Goal: Navigation & Orientation: Find specific page/section

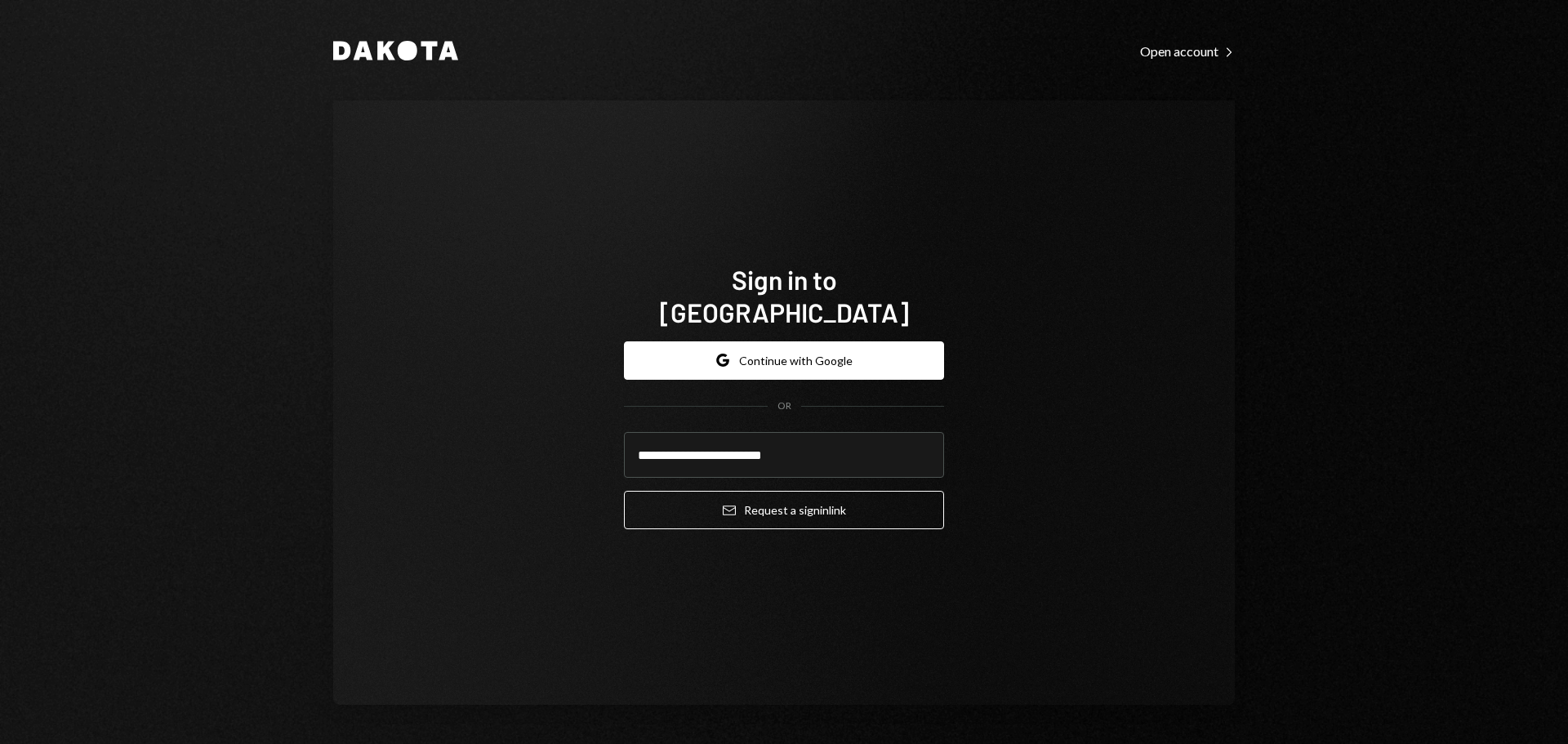
type input "**********"
click at [623, 490] on button "Email Request a sign in link" at bounding box center [783, 509] width 320 height 38
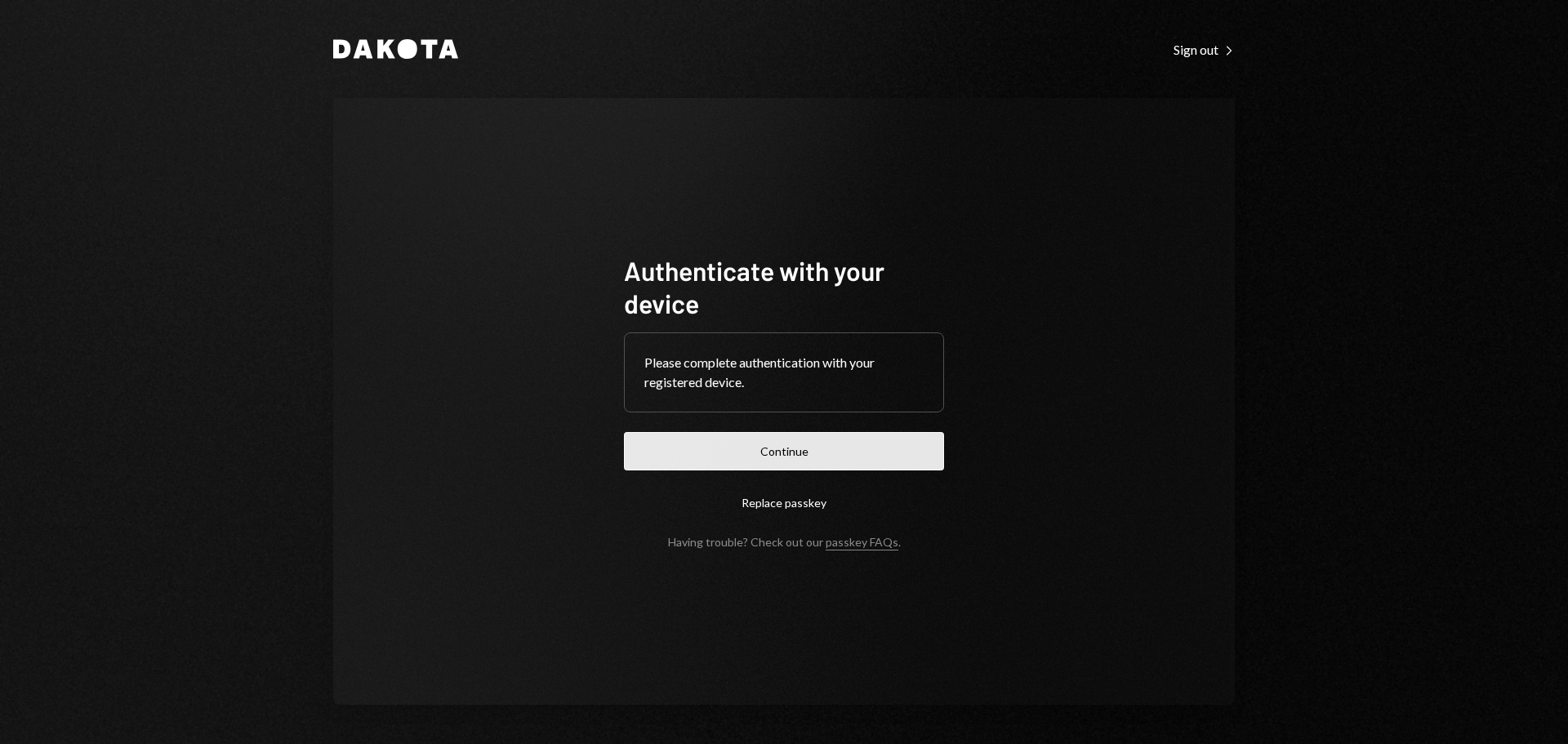
click at [776, 439] on button "Continue" at bounding box center [783, 451] width 320 height 38
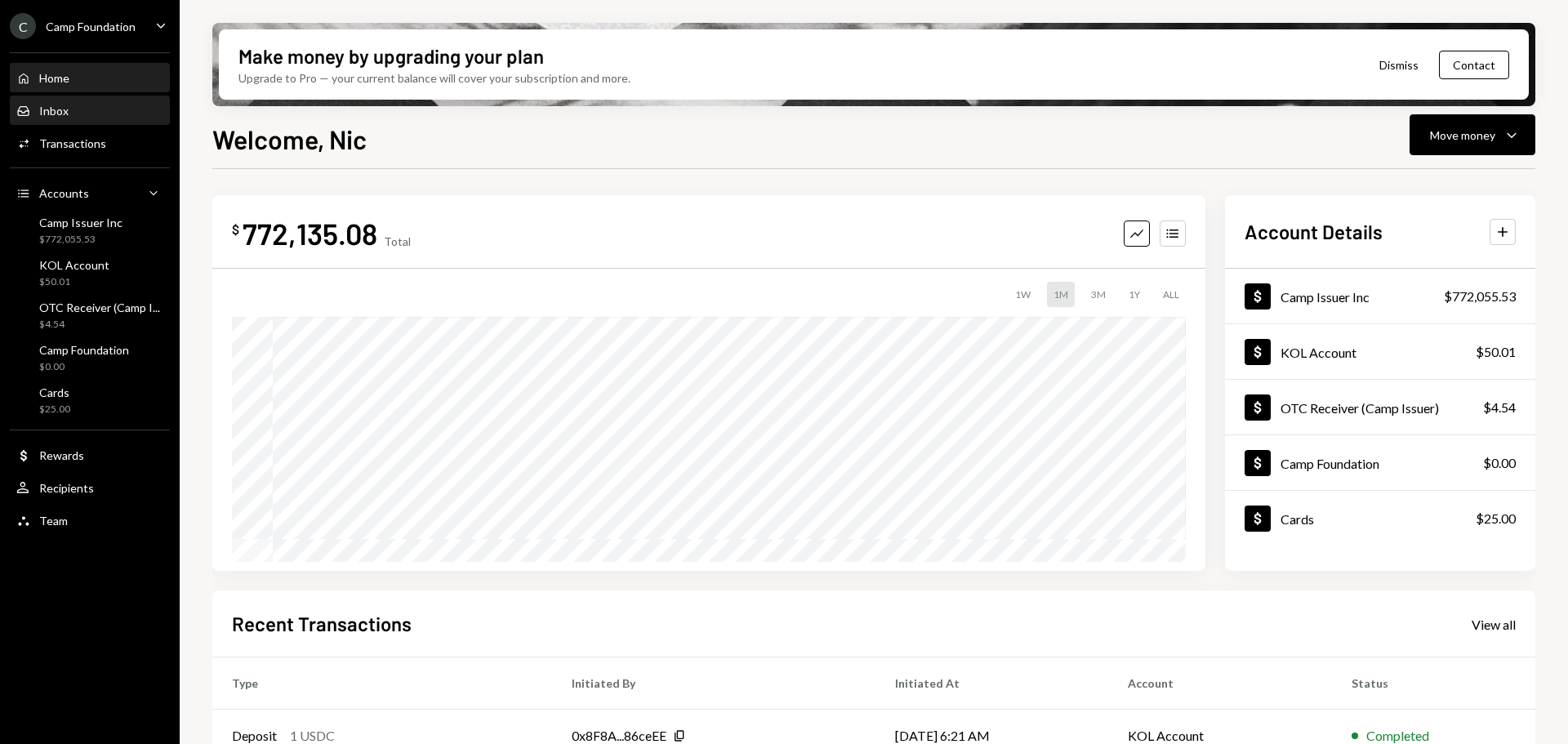
click at [72, 114] on div "Inbox Inbox" at bounding box center [89, 110] width 147 height 14
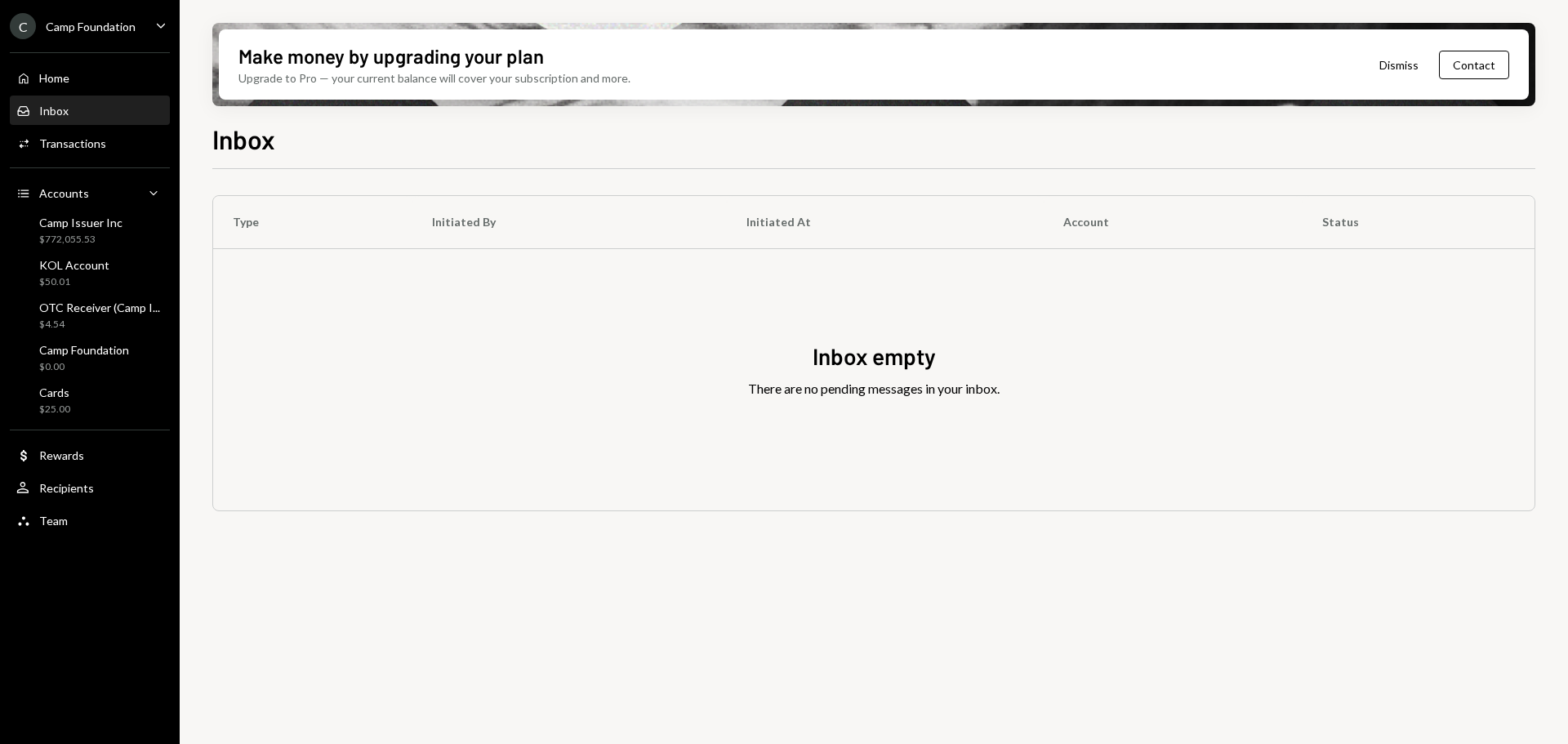
click at [128, 31] on div "Camp Foundation" at bounding box center [90, 27] width 90 height 14
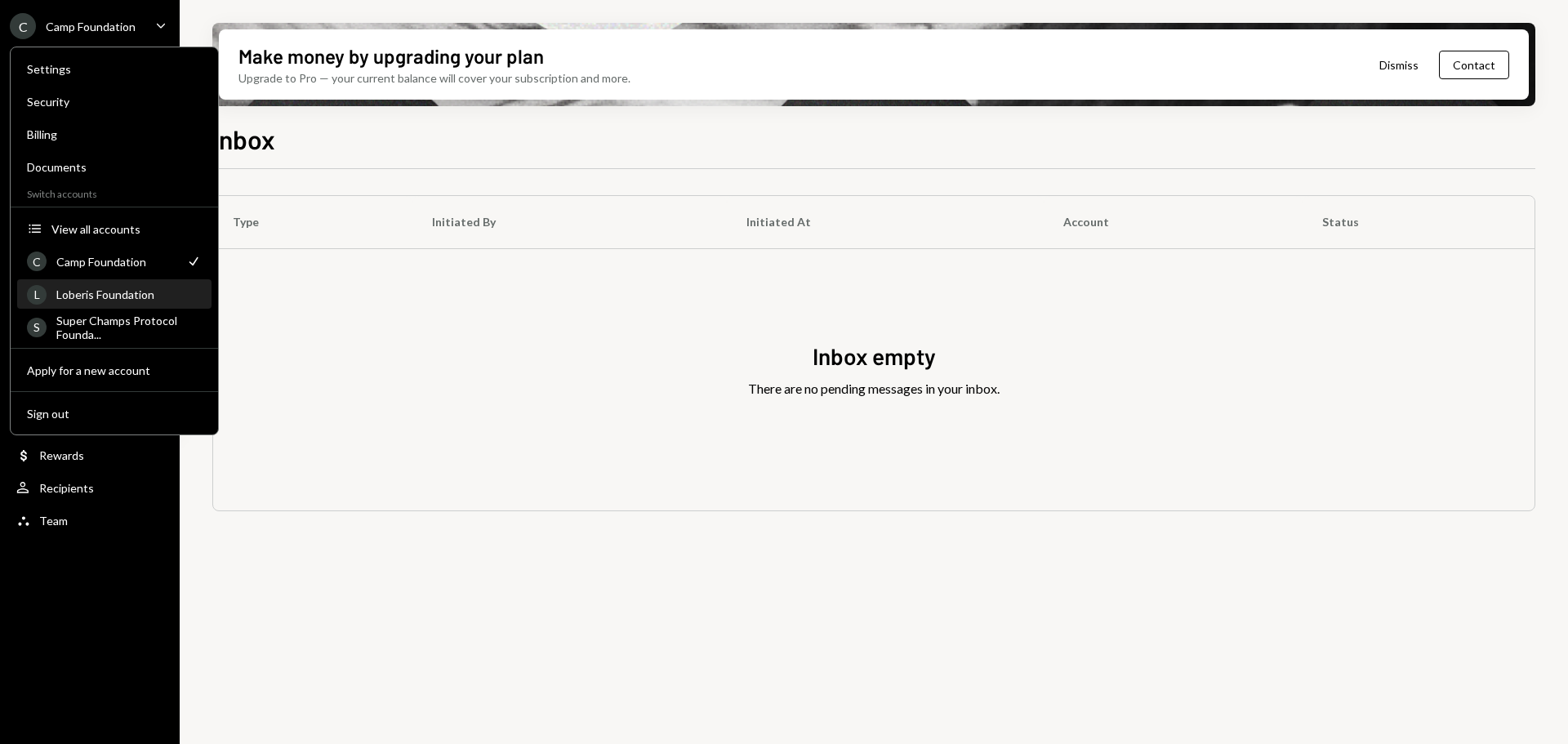
click at [127, 296] on div "Loberis Foundation" at bounding box center [128, 294] width 145 height 14
click at [120, 290] on div "Loberis Foundation" at bounding box center [128, 294] width 145 height 14
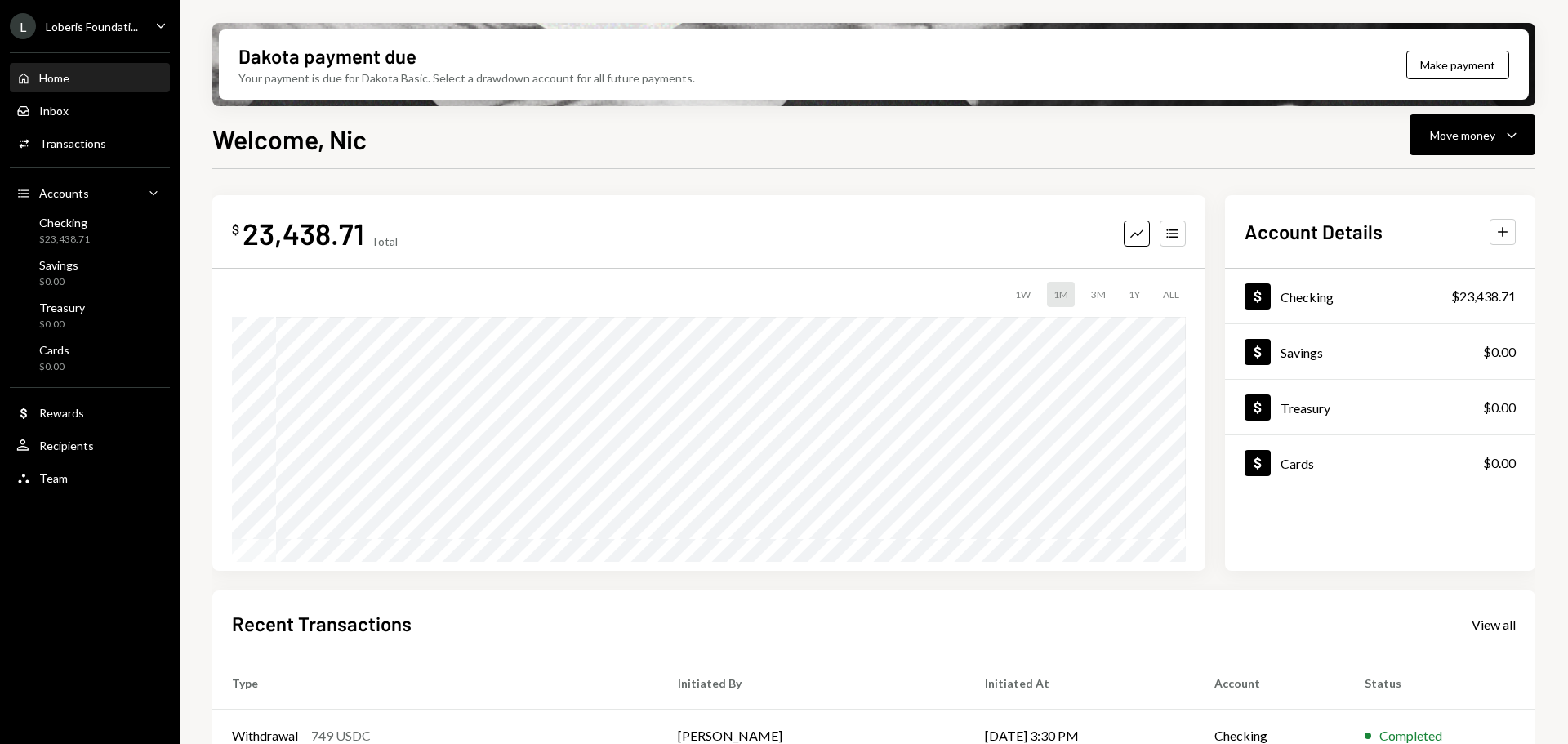
click at [149, 27] on div "L Loberis Foundati... Caret Down" at bounding box center [89, 26] width 180 height 26
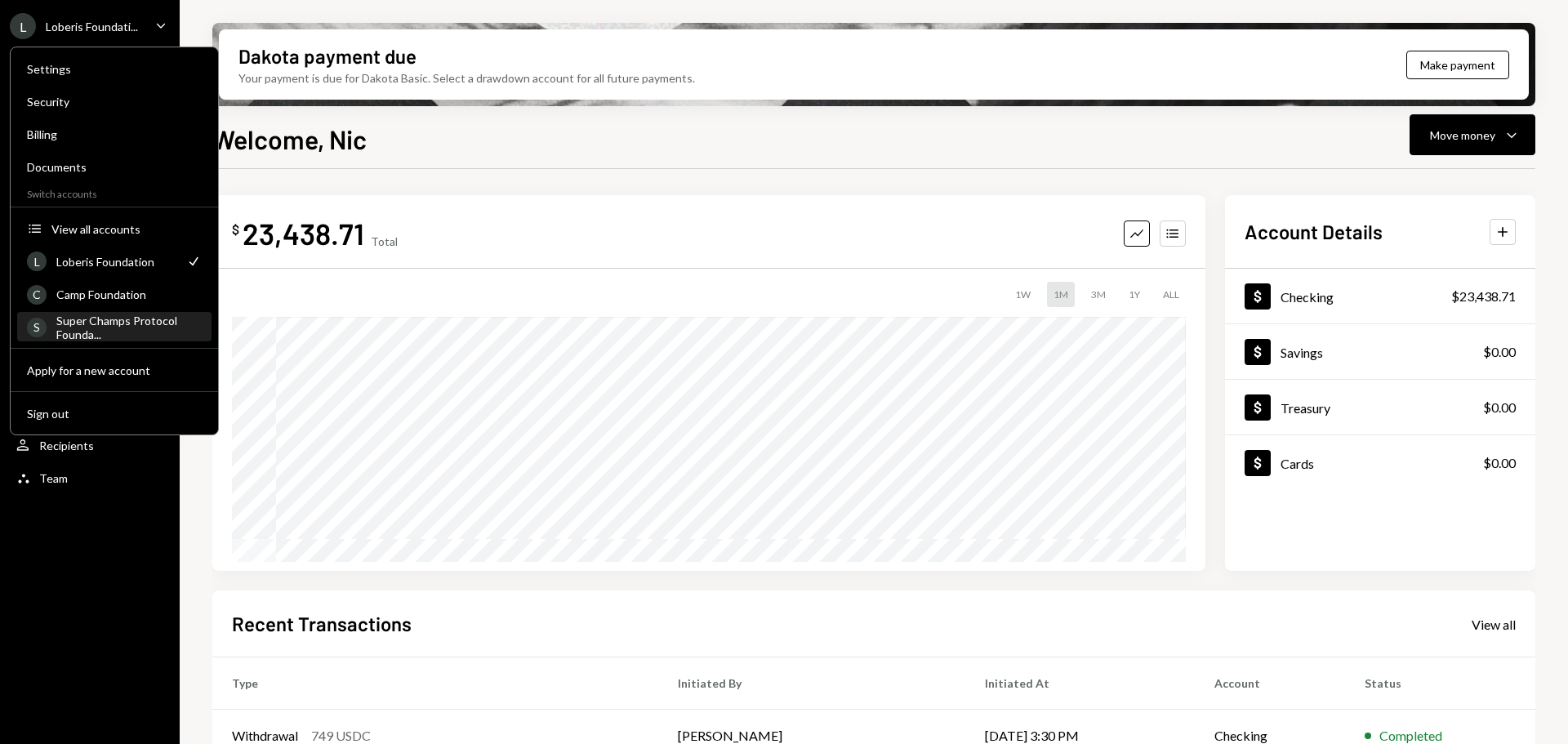
click at [112, 315] on div "Super Champs Protocol Founda..." at bounding box center [128, 327] width 145 height 28
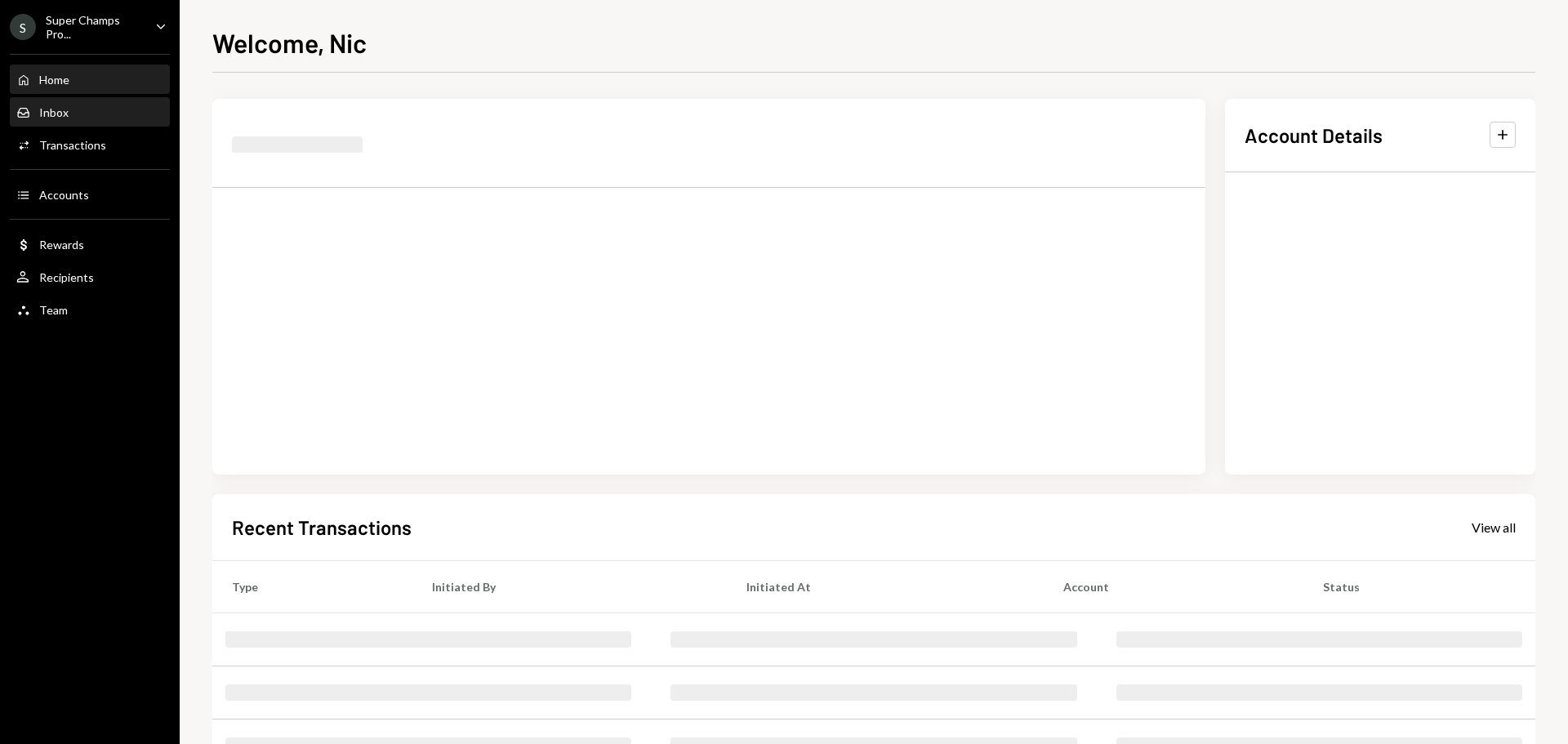
click at [98, 118] on div "Inbox Inbox" at bounding box center [89, 112] width 147 height 14
